Goal: Communication & Community: Answer question/provide support

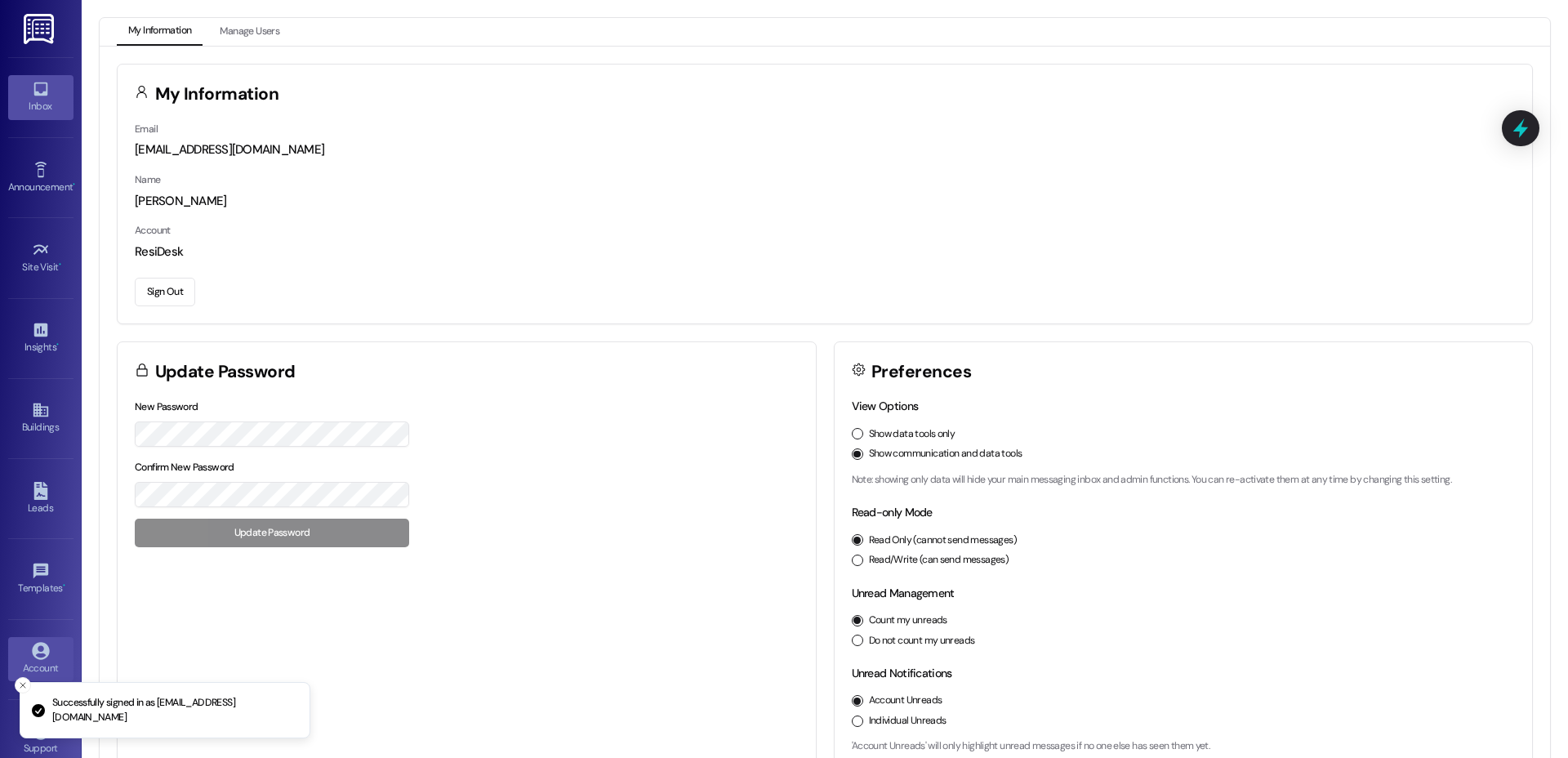
click at [33, 93] on icon at bounding box center [40, 89] width 14 height 14
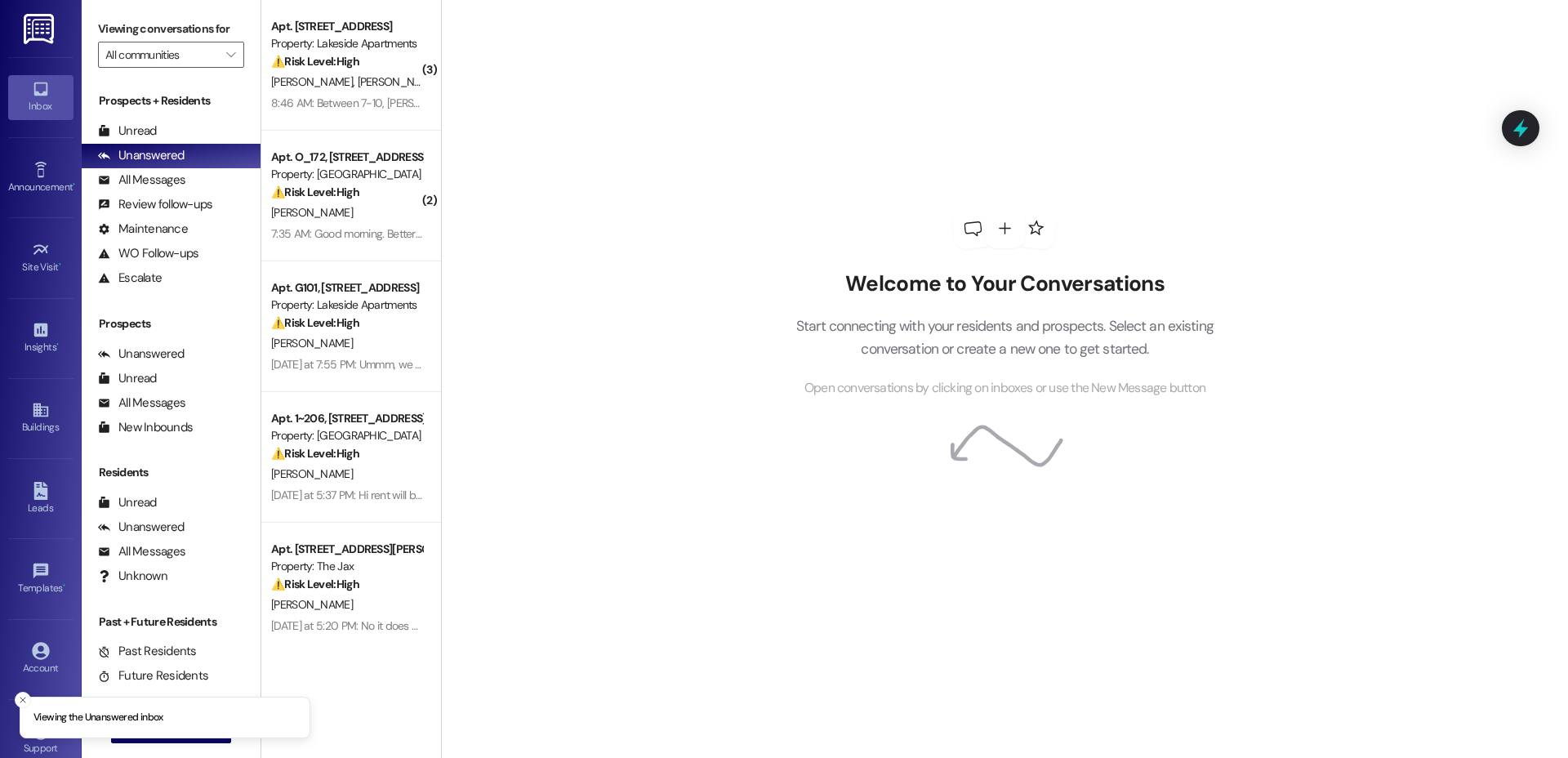
click at [196, 742] on div " New Message" at bounding box center [172, 730] width 121 height 41
click at [196, 741] on button " New Message" at bounding box center [172, 730] width 121 height 26
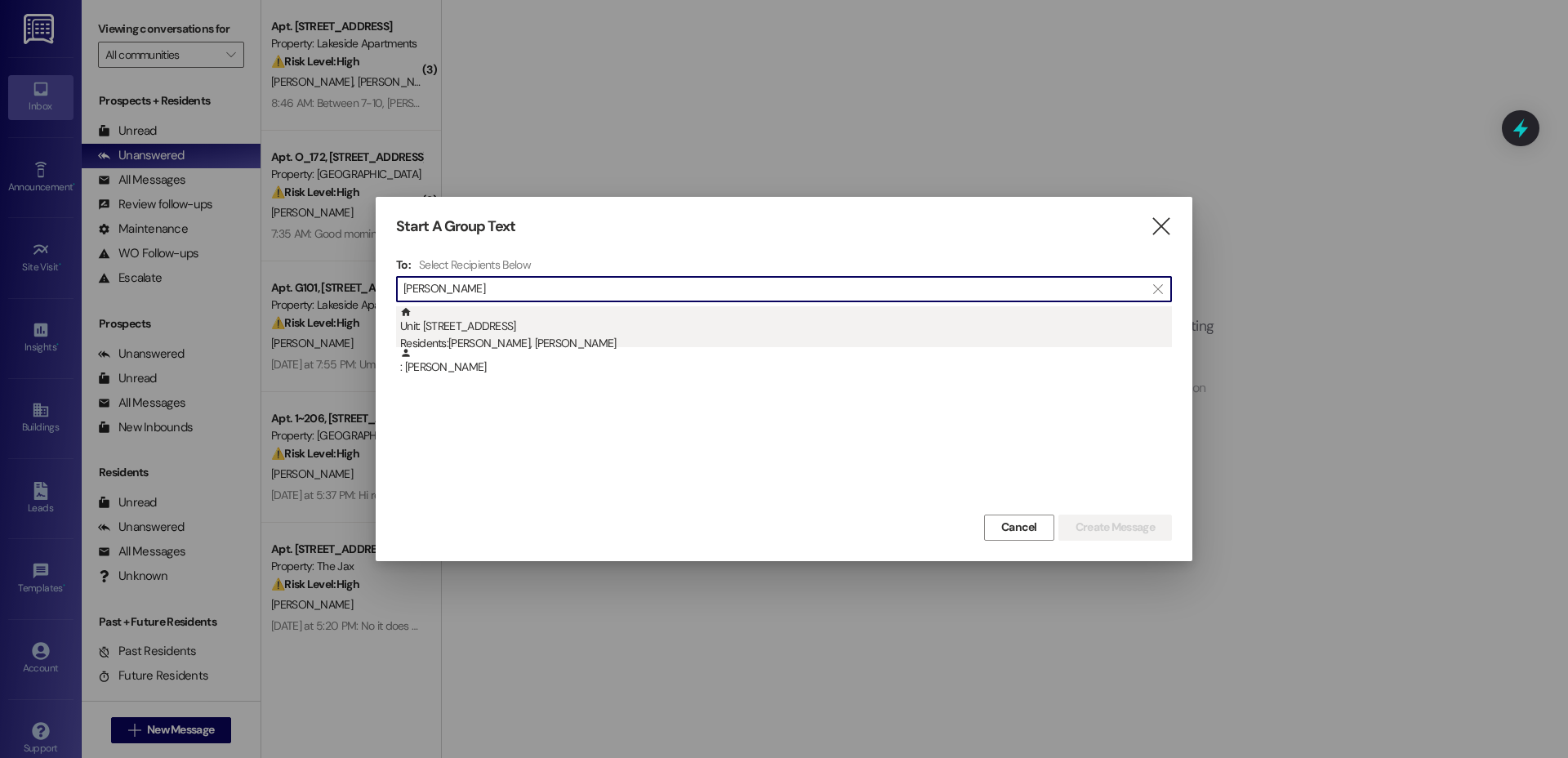
type input "[PERSON_NAME]"
click at [526, 328] on div "Unit: [STREET_ADDRESS] Residents: [PERSON_NAME], [PERSON_NAME]" at bounding box center [786, 328] width 772 height 46
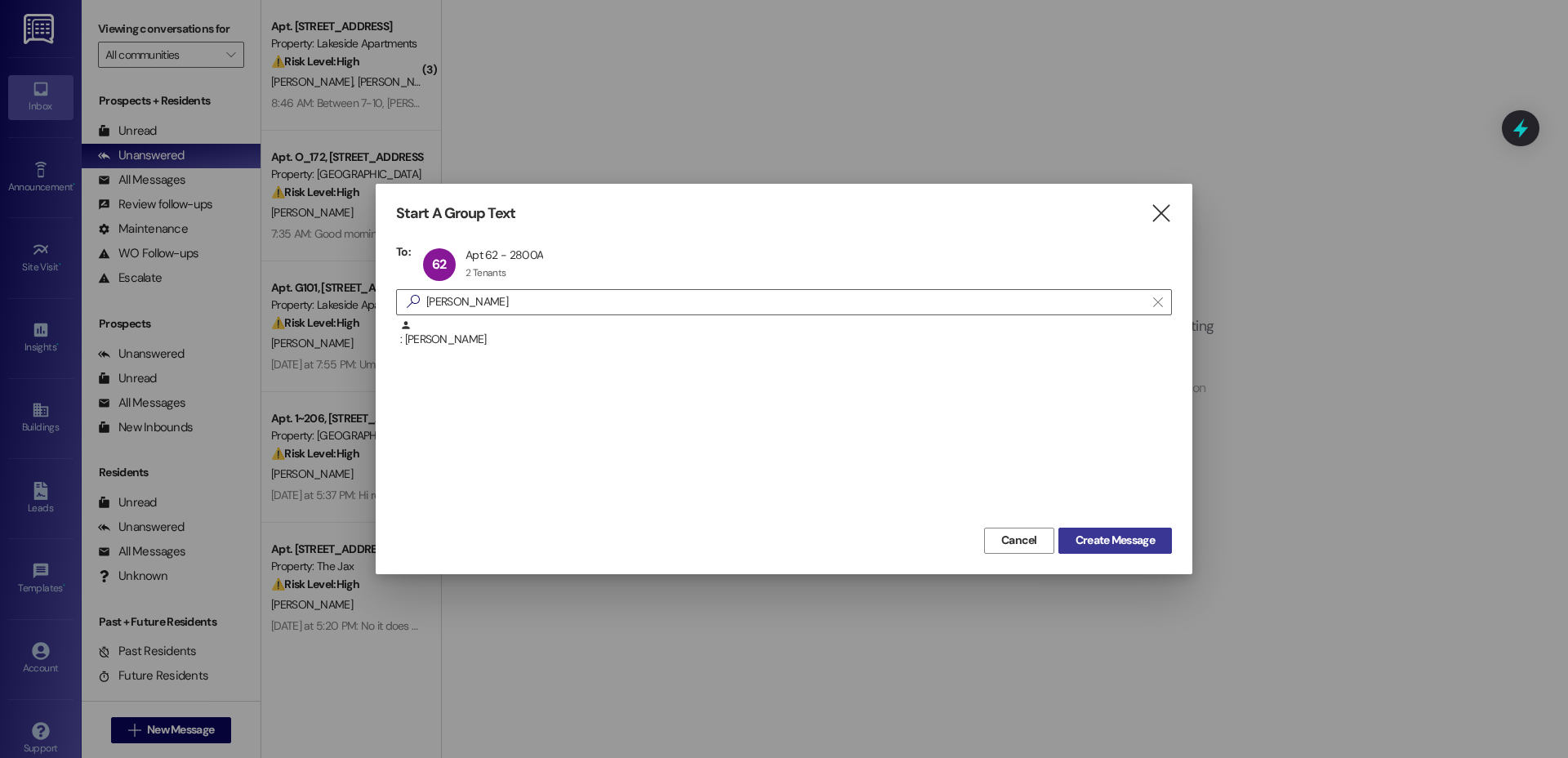
click at [1115, 547] on span "Create Message" at bounding box center [1116, 540] width 79 height 17
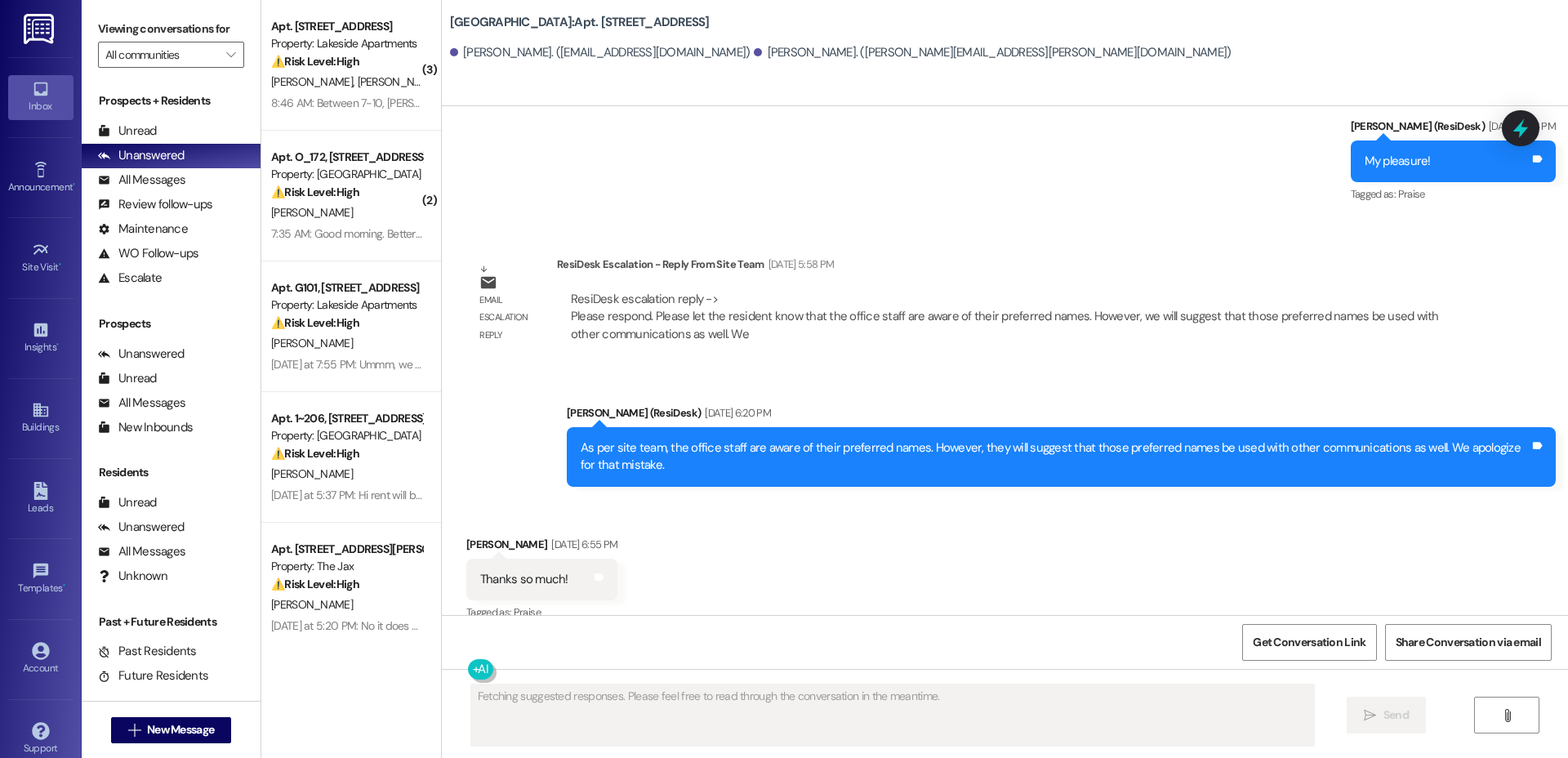
scroll to position [1455, 0]
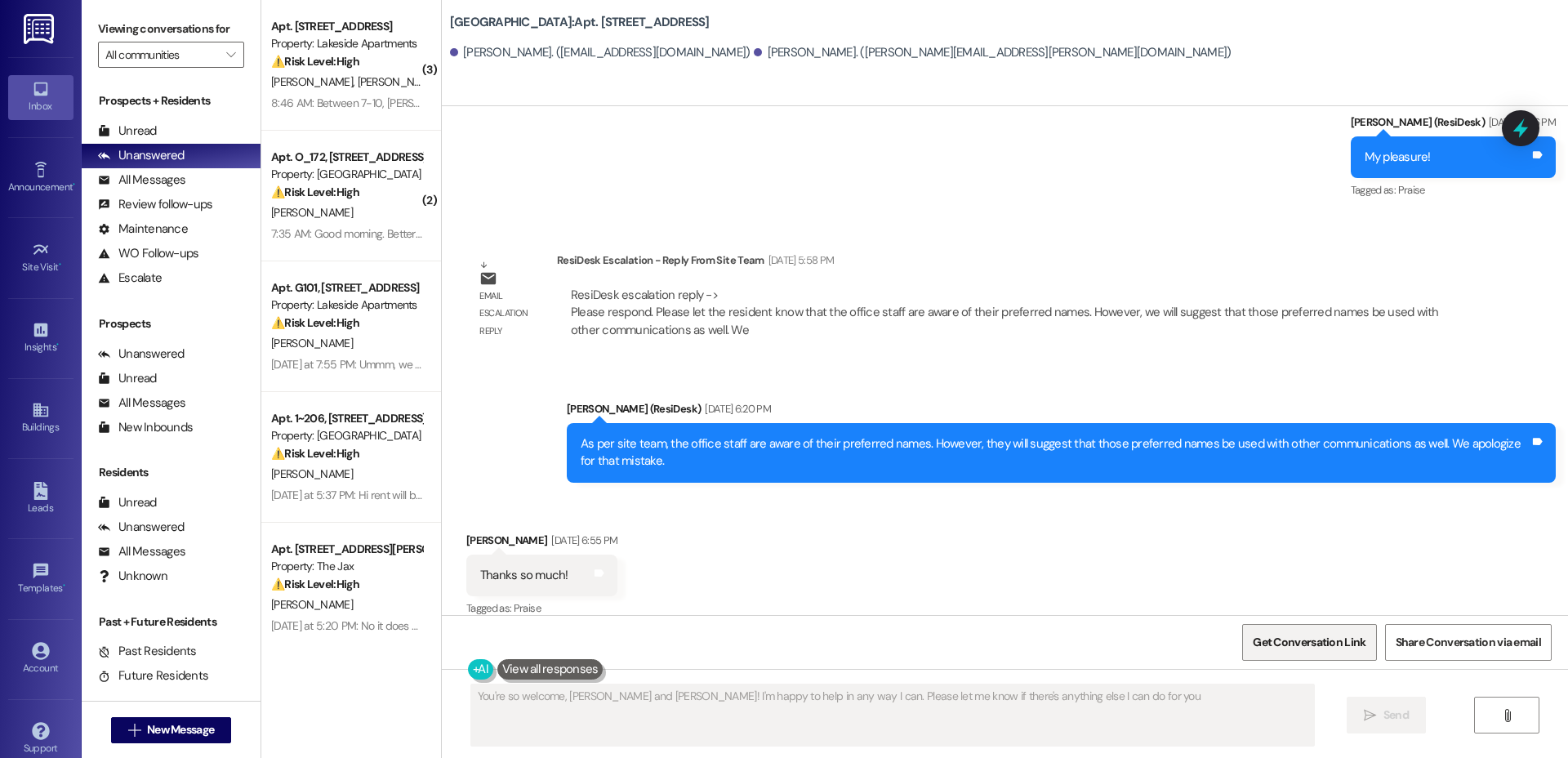
type textarea "You're so welcome, [PERSON_NAME] and [PERSON_NAME]! I'm happy to help in any wa…"
click at [1290, 649] on span "Get Conversation Link" at bounding box center [1309, 642] width 112 height 17
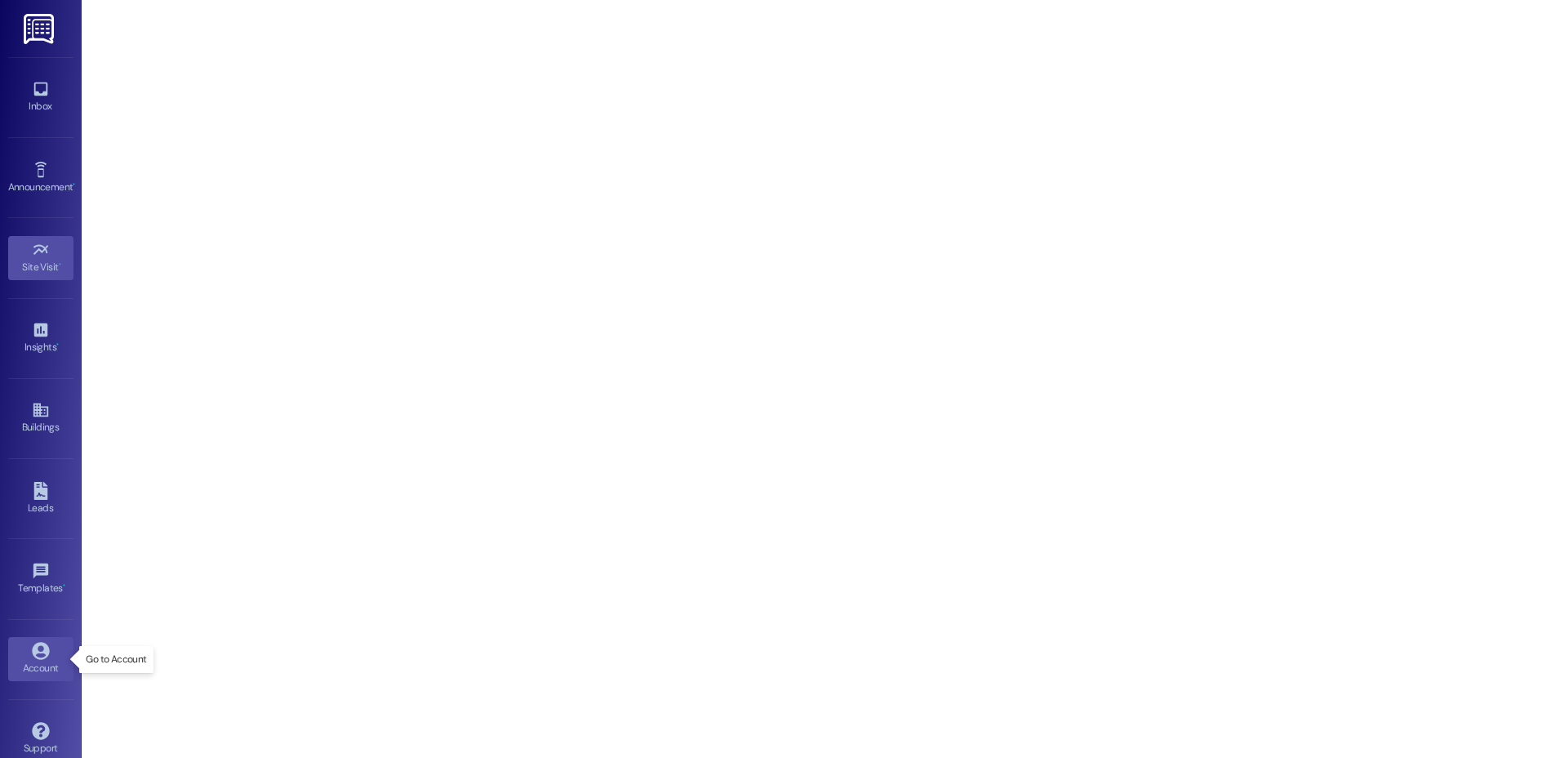
click at [52, 654] on link "Account" at bounding box center [41, 659] width 65 height 44
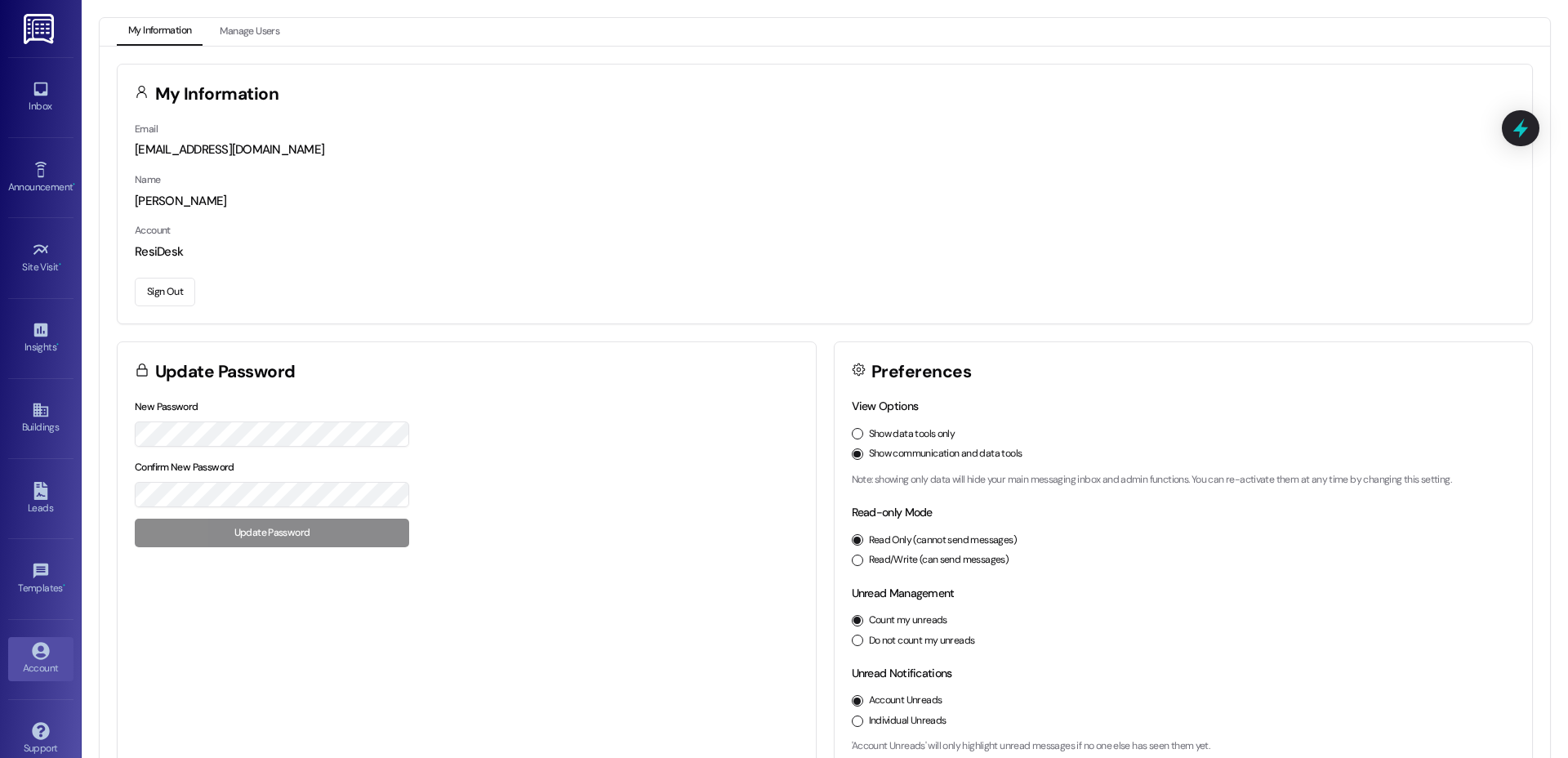
click at [162, 293] on button "Sign Out" at bounding box center [165, 292] width 60 height 28
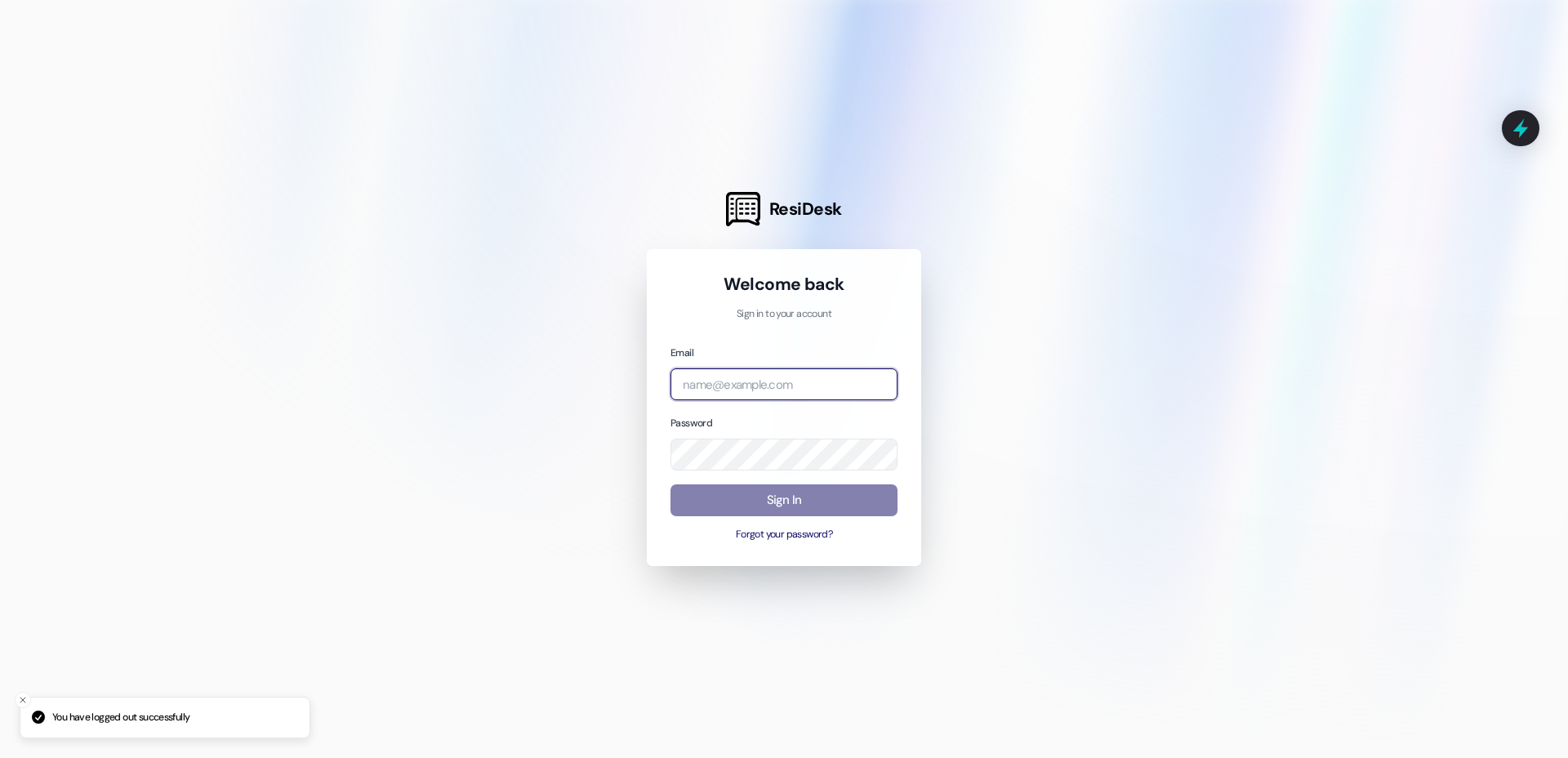
click at [745, 378] on input "email" at bounding box center [784, 384] width 227 height 32
type input "[EMAIL_ADDRESS][DOMAIN_NAME]"
